Goal: Task Accomplishment & Management: Manage account settings

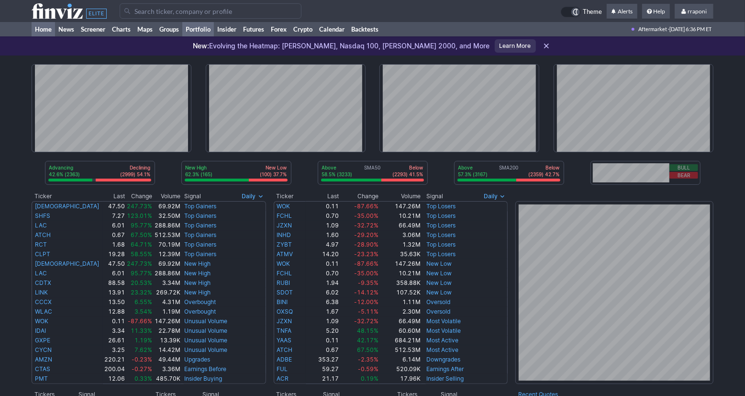
click at [205, 32] on link "Portfolio" at bounding box center [198, 29] width 32 height 14
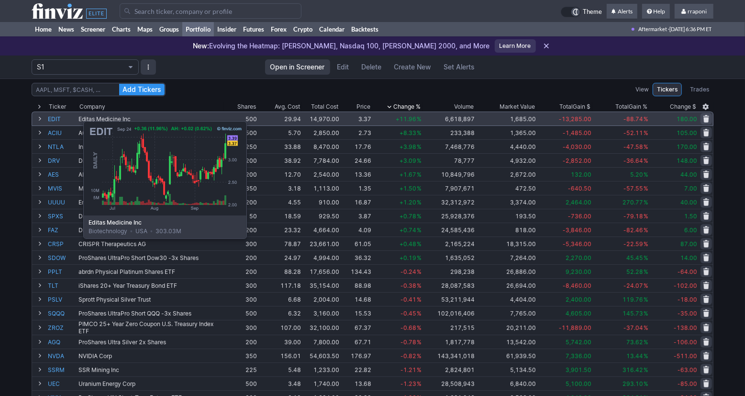
click at [59, 116] on link "EDIT" at bounding box center [62, 118] width 29 height 13
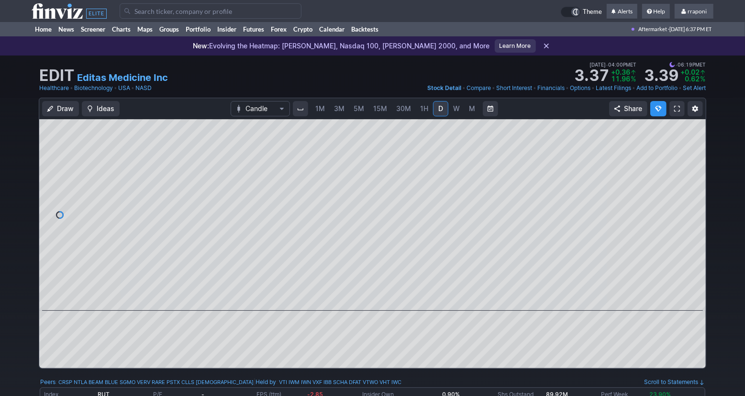
click at [450, 111] on link "W" at bounding box center [456, 108] width 15 height 15
click at [445, 110] on link "D" at bounding box center [440, 108] width 15 height 15
click at [197, 35] on link "Portfolio" at bounding box center [198, 29] width 32 height 14
